Goal: Information Seeking & Learning: Learn about a topic

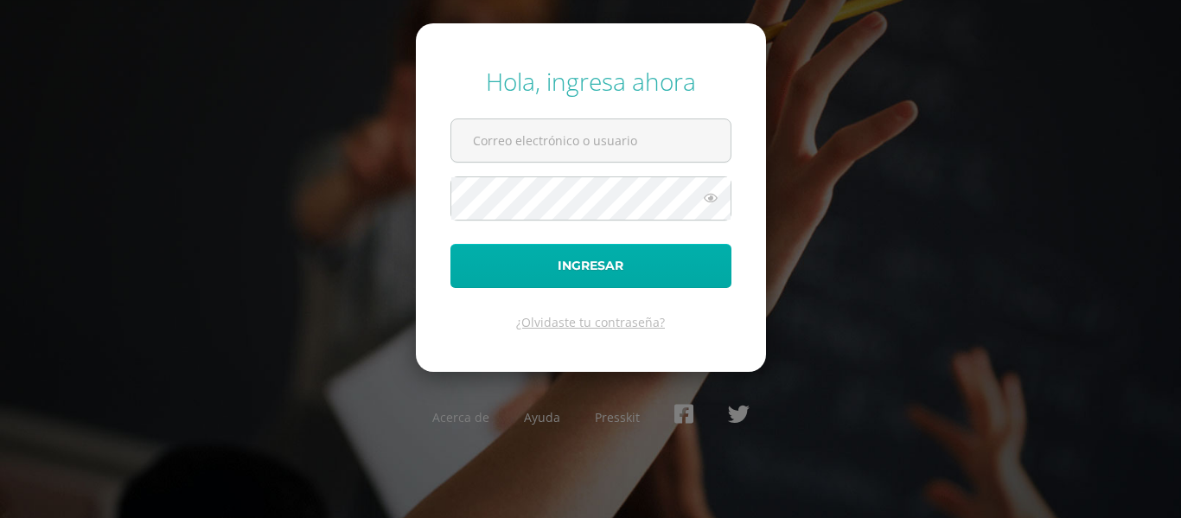
type input "[EMAIL_ADDRESS][DOMAIN_NAME]"
click at [545, 262] on button "Ingresar" at bounding box center [590, 266] width 281 height 44
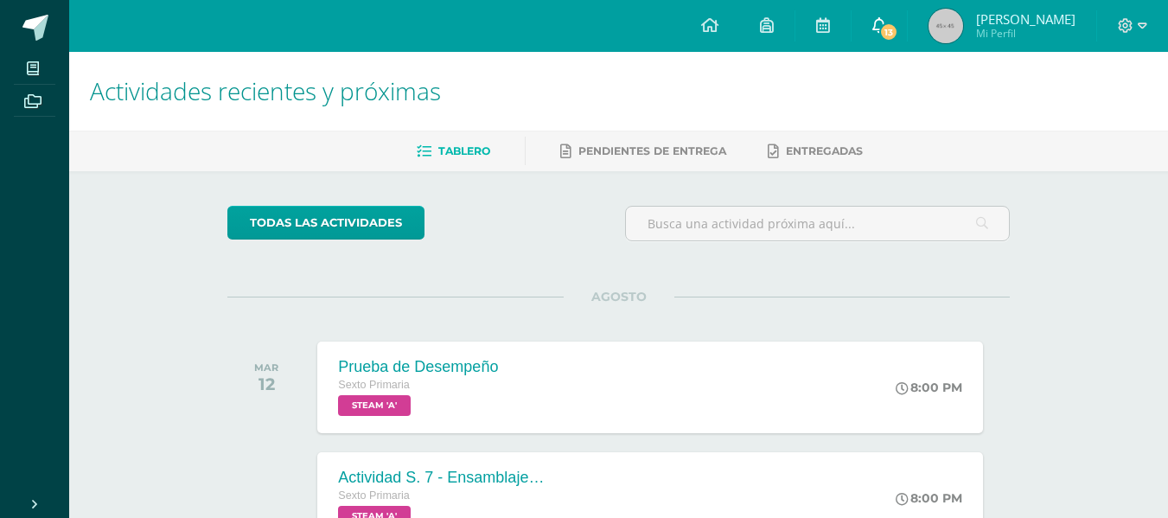
click at [891, 26] on span "13" at bounding box center [888, 31] width 19 height 19
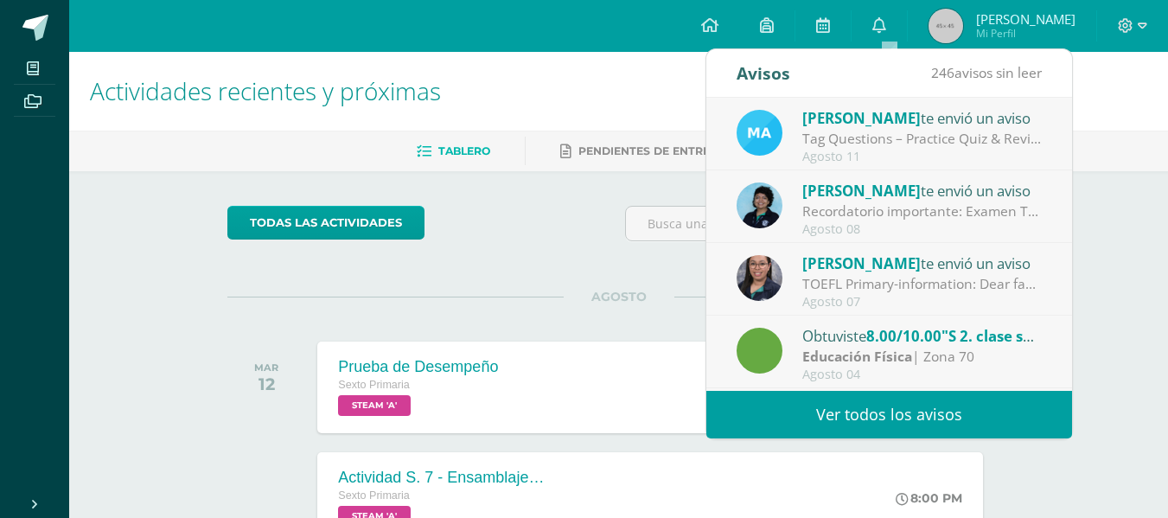
click at [894, 129] on div "Tag Questions – Practice Quiz & Review Video: Dear Parents and Students, As we …" at bounding box center [922, 139] width 240 height 20
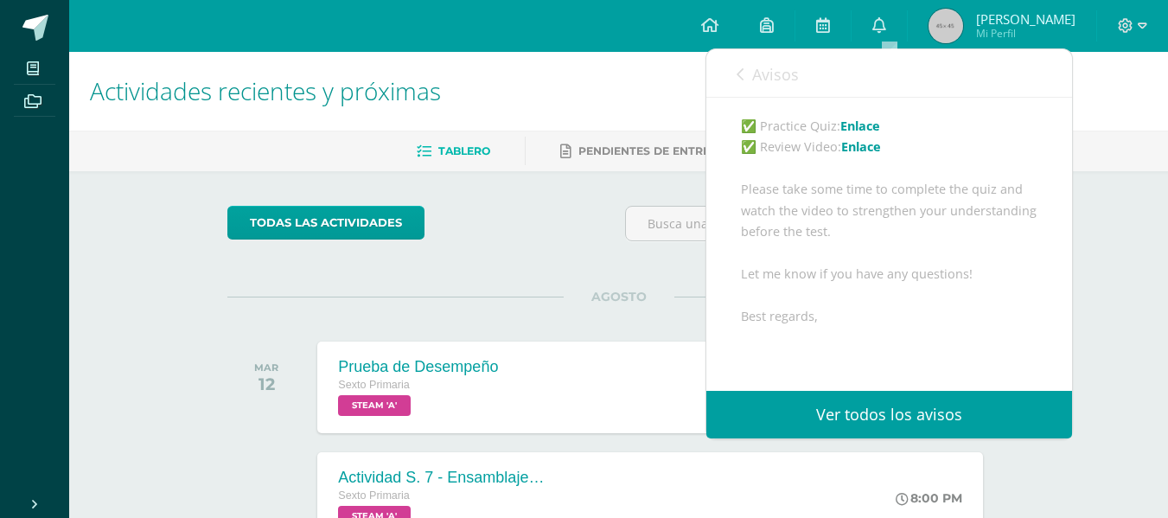
scroll to position [246, 0]
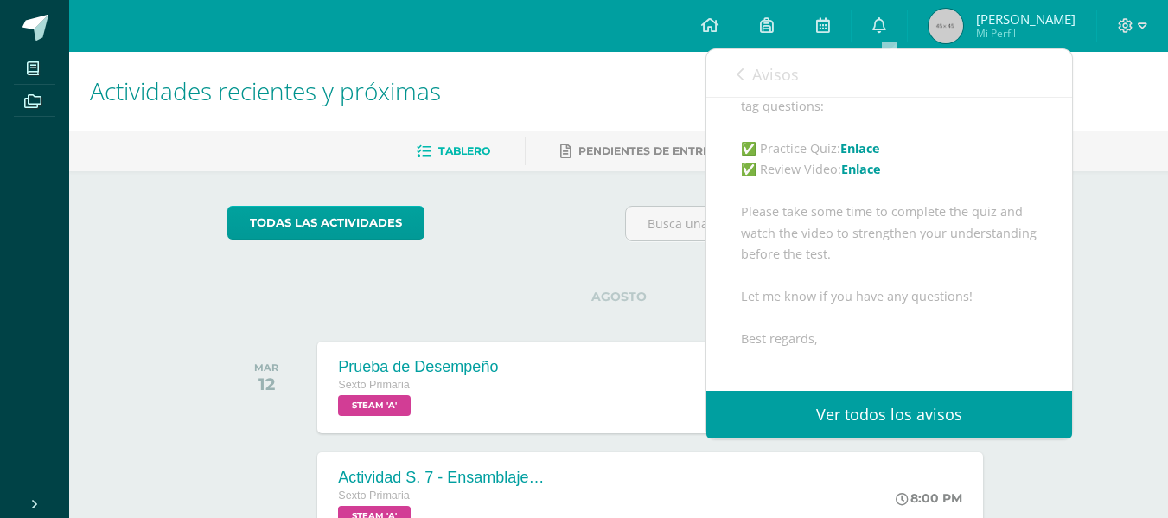
click at [863, 157] on link "Enlace" at bounding box center [860, 148] width 40 height 16
click at [857, 177] on link "Enlace" at bounding box center [861, 169] width 40 height 16
click at [879, 19] on link "0" at bounding box center [879, 26] width 55 height 52
